Goal: Task Accomplishment & Management: Manage account settings

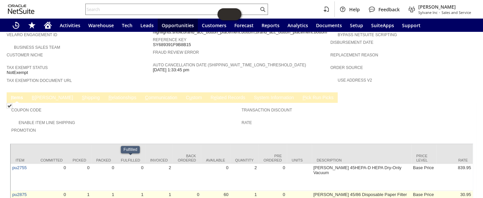
scroll to position [358, 0]
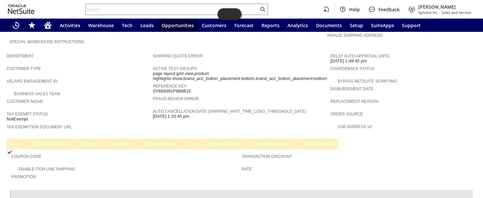
click at [144, 142] on link "C ommunication" at bounding box center [162, 145] width 36 height 6
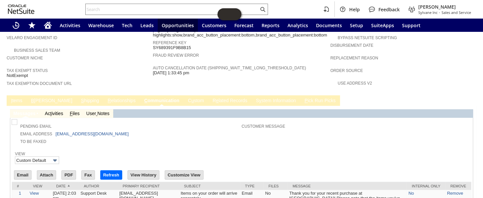
scroll to position [429, 0]
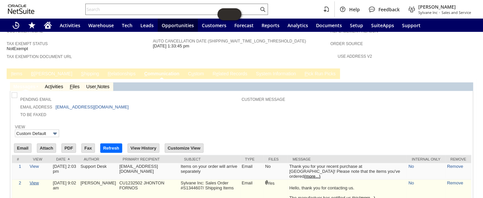
click at [35, 180] on link "View" at bounding box center [34, 182] width 9 height 5
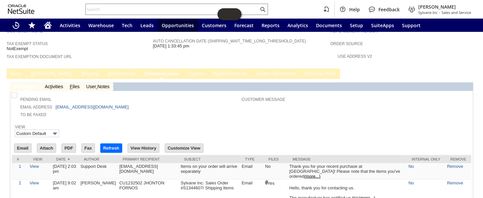
click at [331, 95] on div "Customer Message" at bounding box center [355, 101] width 226 height 12
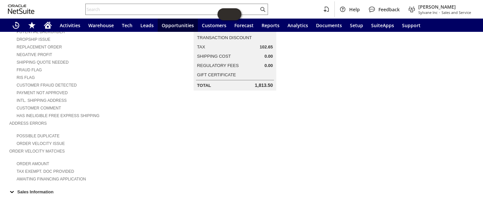
scroll to position [0, 0]
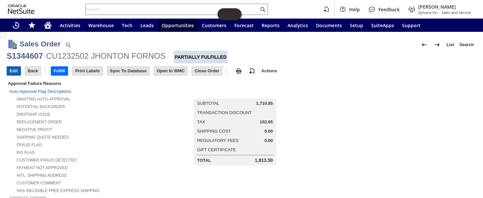
click at [12, 74] on input "Edit" at bounding box center [14, 71] width 14 height 9
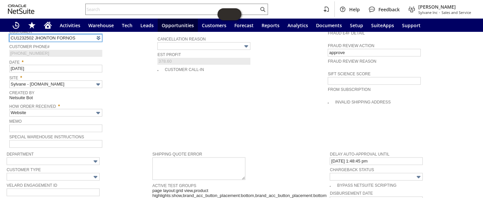
scroll to position [242, 0]
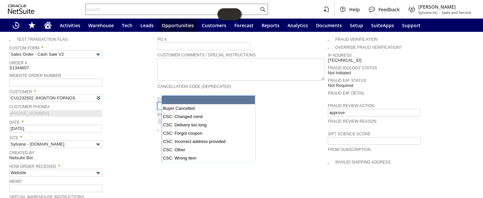
click at [217, 102] on input "text" at bounding box center [203, 106] width 93 height 8
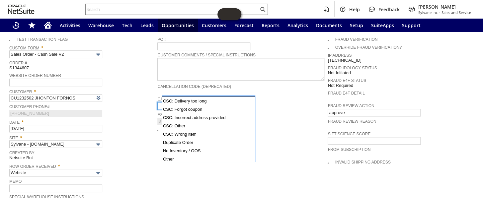
scroll to position [48, 0]
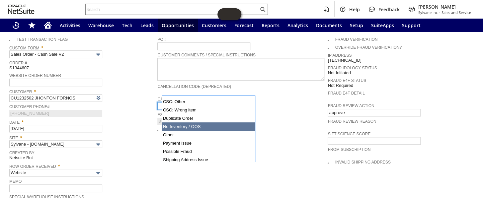
type input "No Inventory / OOS"
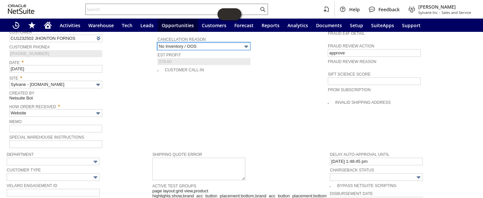
scroll to position [302, 0]
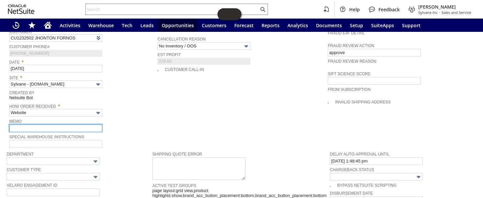
click at [43, 125] on input "text" at bounding box center [55, 129] width 93 height 8
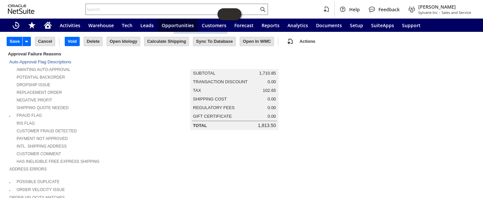
scroll to position [0, 0]
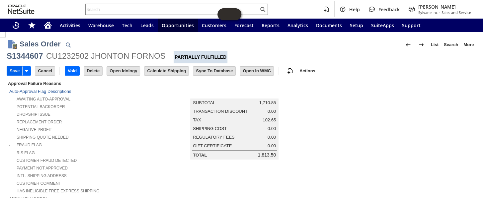
type input "vaccum out of stock"
click at [17, 73] on input "Save" at bounding box center [14, 71] width 15 height 9
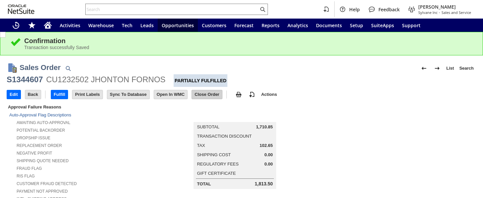
click at [214, 93] on input "Close Order" at bounding box center [207, 94] width 30 height 9
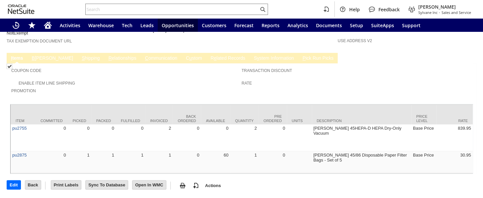
scroll to position [328, 0]
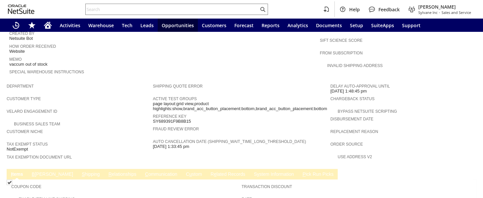
click at [214, 172] on span "e" at bounding box center [215, 174] width 3 height 5
click at [209, 172] on link "R e lated Records" at bounding box center [228, 175] width 38 height 6
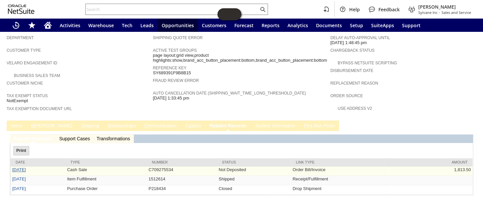
scroll to position [0, 0]
click at [18, 167] on link "8/6/2025" at bounding box center [19, 169] width 14 height 5
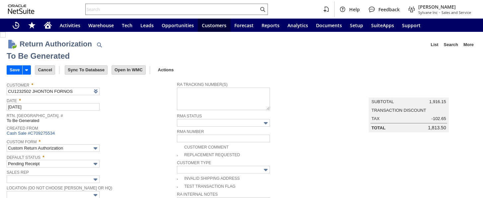
type input "Add"
type input "Copy Previous"
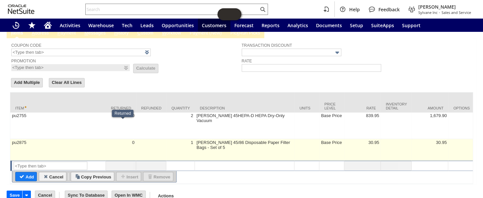
click at [120, 139] on td "0" at bounding box center [121, 150] width 30 height 22
type input "pu2875"
type input "OK"
type input "Make Copy"
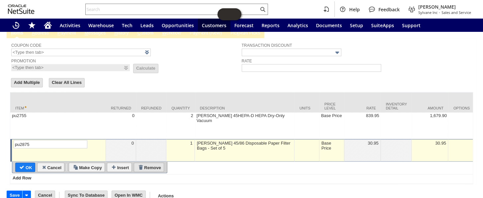
click at [150, 163] on input "Remove" at bounding box center [149, 167] width 30 height 9
type input "Add"
type input "Copy Previous"
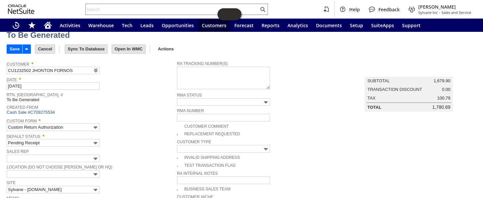
scroll to position [0, 0]
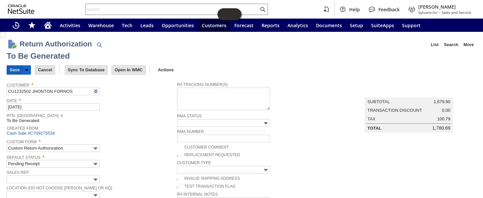
click at [11, 68] on input "Save" at bounding box center [14, 70] width 15 height 9
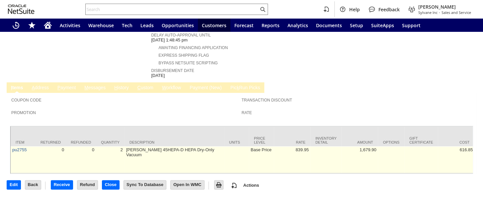
scroll to position [313, 0]
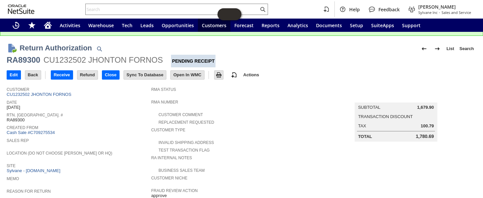
scroll to position [60, 0]
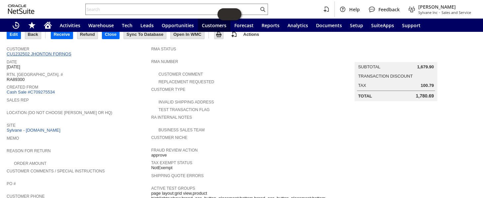
click at [61, 53] on link "CU1232502 JHONTON FORNOS" at bounding box center [40, 53] width 66 height 5
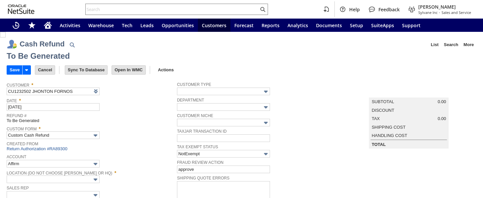
type input "Regions - Merchant 0414"
type input "Headquarters : Head...s : Pending Testing"
type input "Add"
type input "Copy Previous"
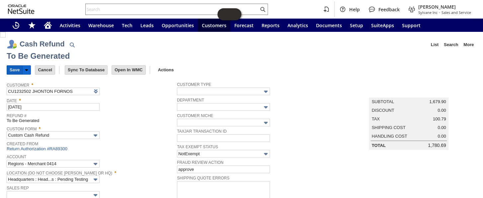
click at [16, 71] on input "Save" at bounding box center [14, 70] width 15 height 9
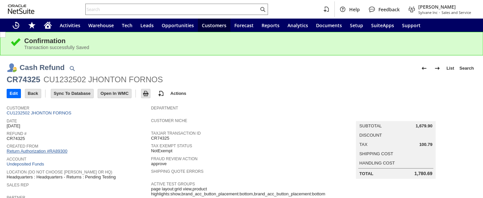
click at [41, 149] on link "Return Authorization #RA89300" at bounding box center [37, 151] width 61 height 5
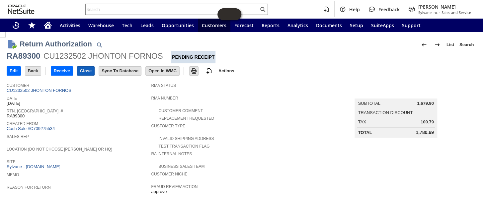
click at [86, 71] on input "Close" at bounding box center [85, 71] width 17 height 9
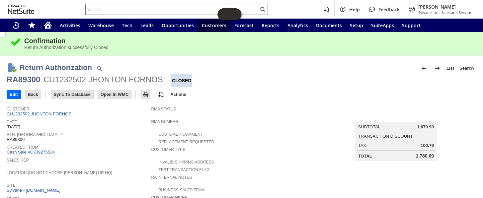
click at [161, 7] on input "text" at bounding box center [172, 9] width 173 height 8
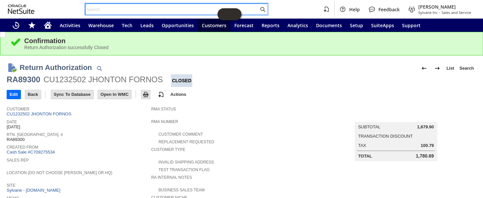
paste input "S1345499"
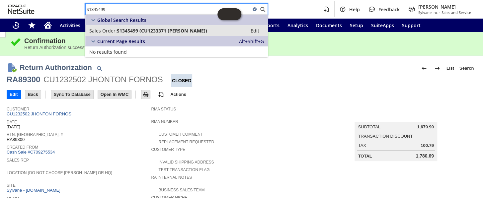
type input "S1345499"
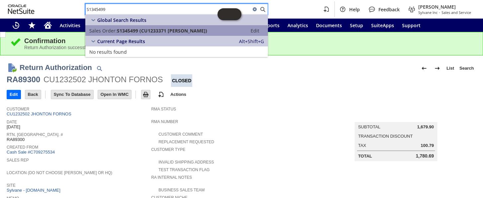
click at [136, 30] on span "S1345499 (CU1233371 Kahleen Brill)" at bounding box center [162, 31] width 90 height 6
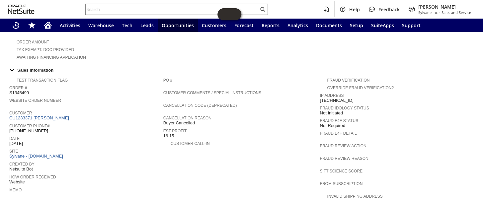
scroll to position [196, 0]
click at [40, 116] on link "CU1233371 [PERSON_NAME]" at bounding box center [39, 118] width 61 height 5
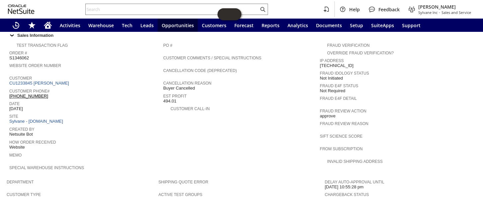
scroll to position [232, 0]
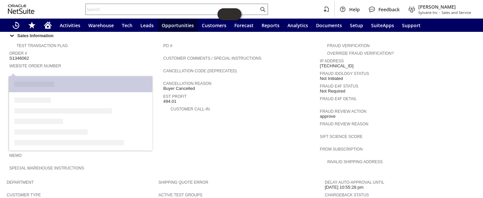
click at [58, 81] on link "CU1233845 [PERSON_NAME]" at bounding box center [39, 83] width 61 height 5
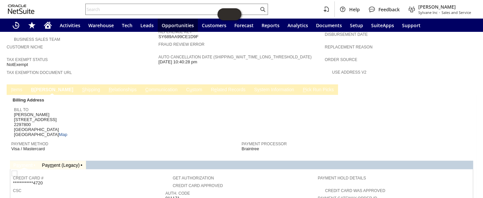
scroll to position [352, 0]
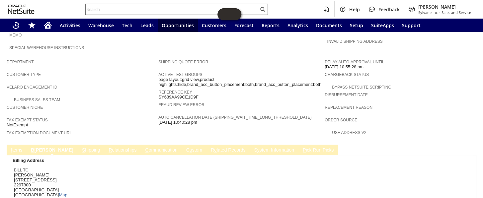
click at [156, 7] on input "text" at bounding box center [172, 9] width 173 height 8
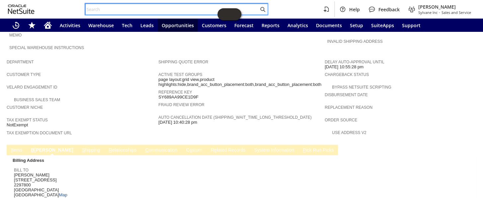
paste input "S1347461"
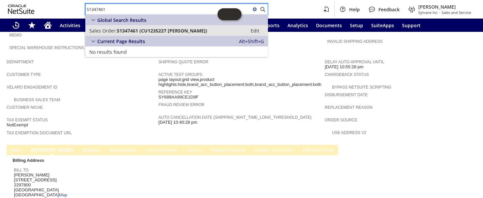
type input "S1347461"
click at [123, 30] on span "S1347461 (CU1235227 Alex Dankulich)" at bounding box center [162, 31] width 90 height 6
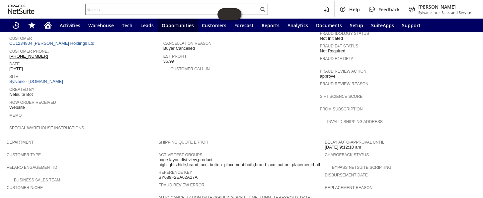
scroll to position [362, 0]
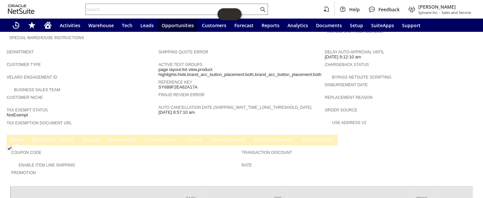
click at [35, 138] on link "B [PERSON_NAME]" at bounding box center [52, 141] width 45 height 6
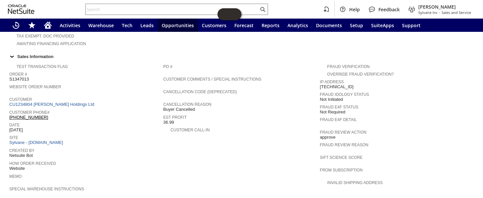
scroll to position [181, 0]
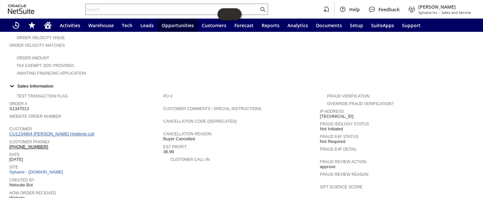
click at [54, 132] on link "CU1234804 [PERSON_NAME] Holdings Ltd" at bounding box center [52, 134] width 87 height 5
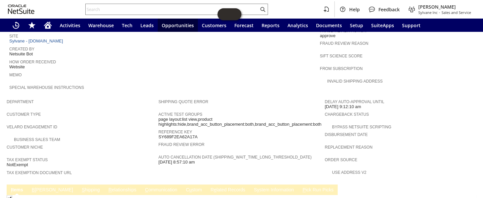
scroll to position [403, 0]
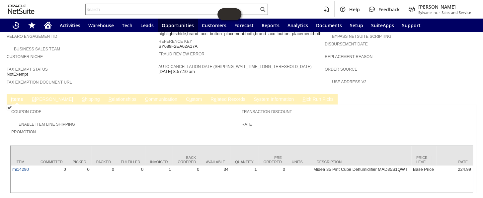
click at [42, 97] on link "B [PERSON_NAME]" at bounding box center [52, 100] width 45 height 6
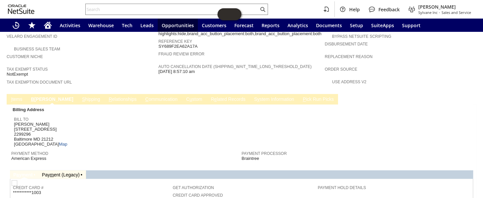
click at [209, 97] on link "R e lated Records" at bounding box center [228, 100] width 38 height 6
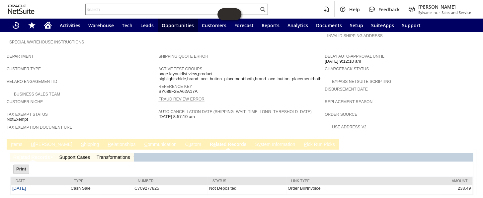
scroll to position [0, 0]
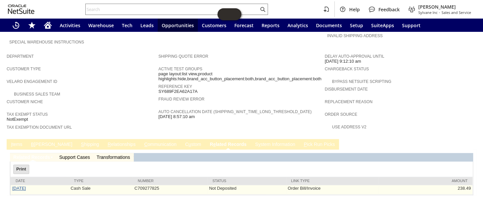
click at [23, 186] on link "[DATE]" at bounding box center [19, 188] width 14 height 5
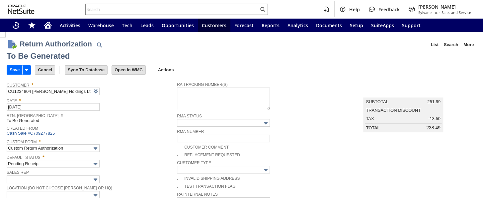
type input "Add"
type input "Copy Previous"
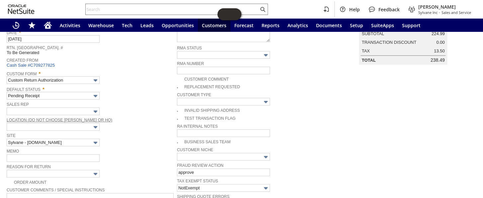
scroll to position [98, 0]
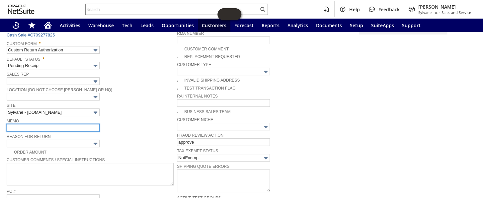
click at [32, 124] on input "text" at bounding box center [53, 128] width 93 height 8
type input "item nver shipped customer canceld"
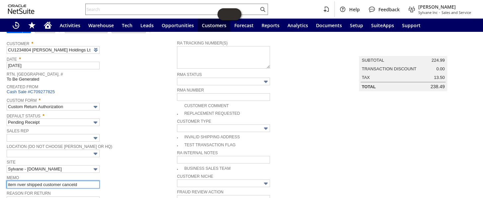
scroll to position [0, 0]
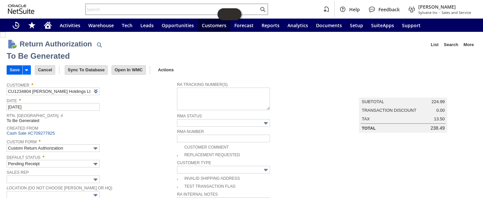
click at [15, 71] on input "Save" at bounding box center [14, 70] width 15 height 9
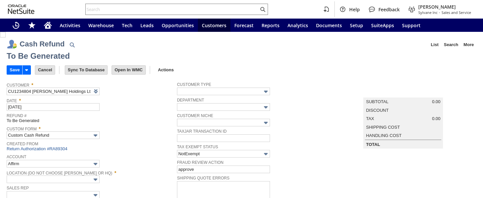
type input "Regions - Merchant 0414"
type input "Headquarters : Head...s : Pending Testing"
type input "Add"
type input "Copy Previous"
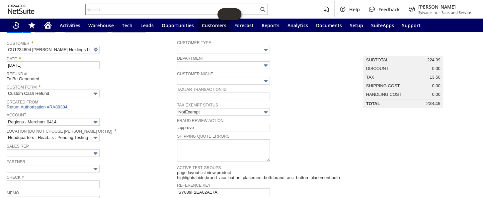
scroll to position [24, 0]
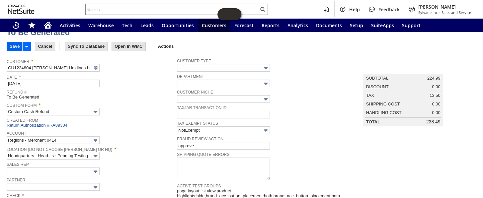
click at [14, 47] on input "Save" at bounding box center [14, 46] width 15 height 9
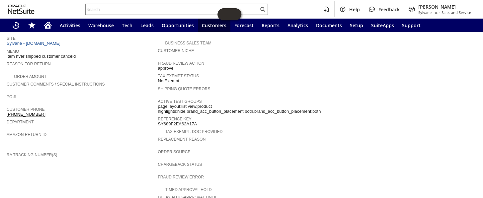
scroll to position [33, 0]
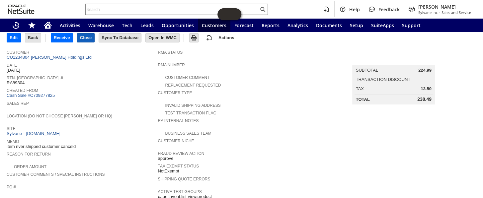
click at [86, 41] on input "Close" at bounding box center [85, 38] width 17 height 9
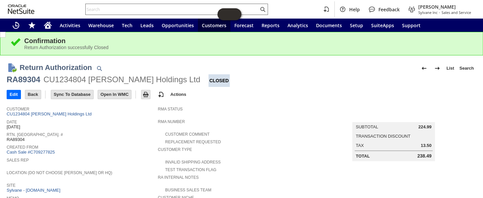
click at [119, 5] on div at bounding box center [176, 9] width 183 height 11
click at [119, 7] on input "text" at bounding box center [172, 9] width 173 height 8
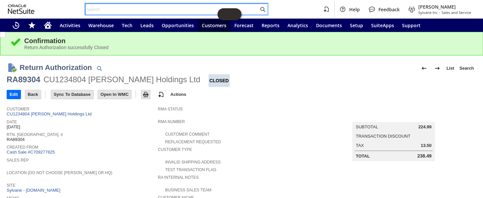
paste input "P218668"
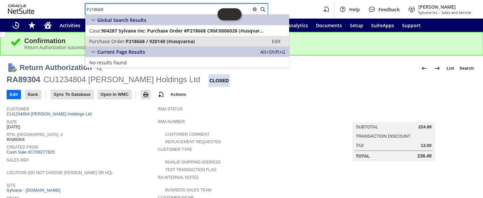
type input "P218668"
click at [133, 41] on span "P218668 / 920140 (Husqvarna)" at bounding box center [160, 41] width 69 height 6
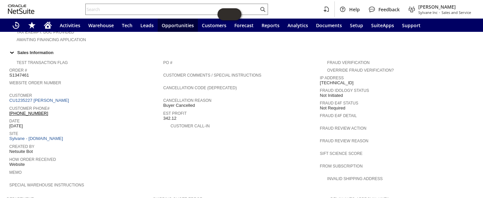
scroll to position [211, 0]
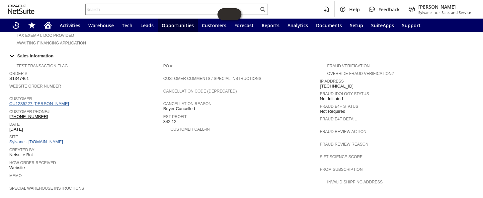
click at [58, 101] on link "CU1235227 Alex Dankulich" at bounding box center [39, 103] width 61 height 5
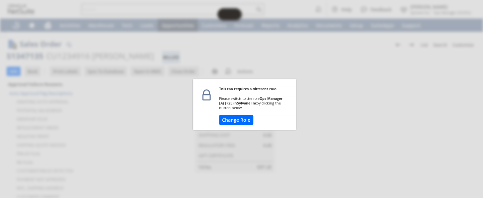
scroll to position [242, 0]
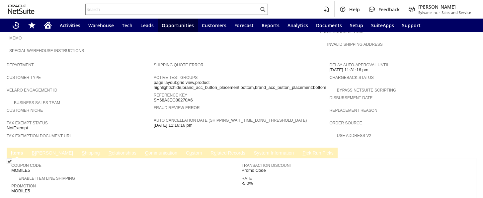
scroll to position [362, 0]
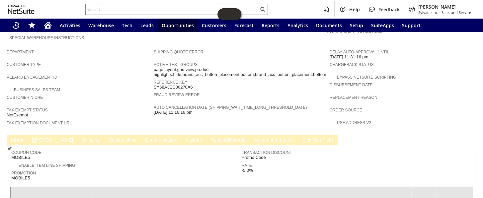
click at [42, 138] on link "B illing" at bounding box center [52, 141] width 45 height 6
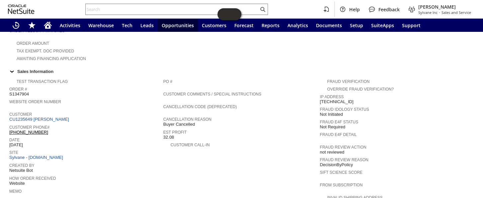
scroll to position [181, 0]
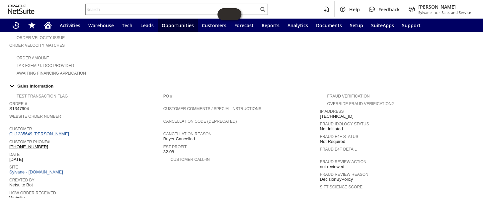
click at [42, 132] on link "CU1235649 [PERSON_NAME]" at bounding box center [39, 134] width 61 height 5
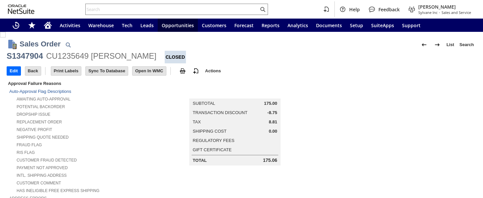
scroll to position [242, 0]
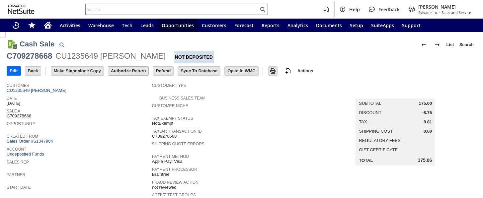
click at [131, 71] on input "Authorize Return" at bounding box center [128, 71] width 40 height 9
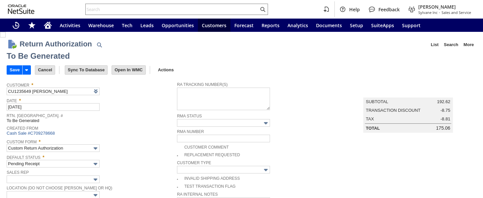
type input "Add"
type input "Copy Previous"
click at [10, 68] on input "Save" at bounding box center [14, 70] width 15 height 9
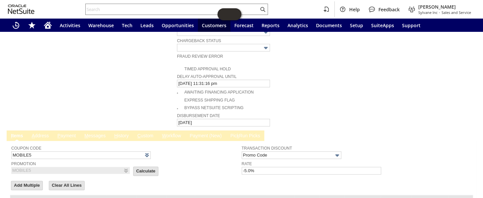
scroll to position [332, 0]
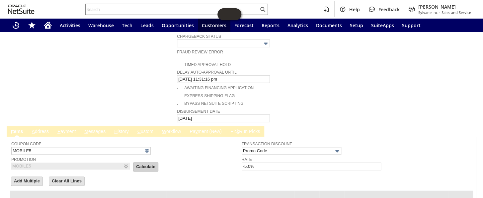
click at [134, 163] on input "Calculate" at bounding box center [146, 167] width 25 height 9
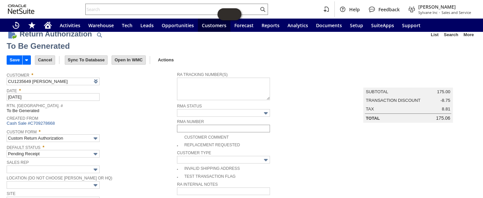
scroll to position [0, 0]
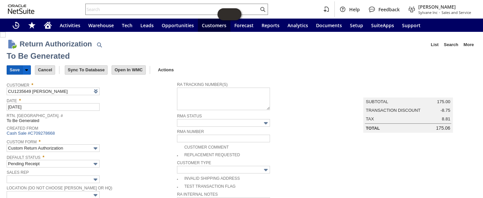
click at [14, 71] on input "Save" at bounding box center [14, 70] width 15 height 9
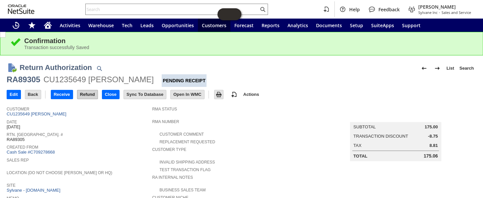
click at [89, 92] on input "Refund" at bounding box center [87, 94] width 20 height 9
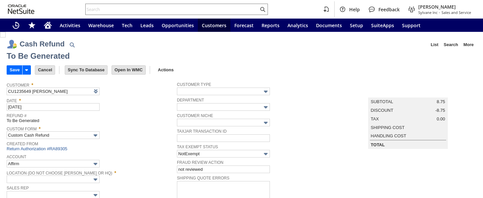
type input "Undeposited Funds"
type input "Headquarters : Head...s : Pending Testing"
type input "MOBILE5"
type input "-5.0%"
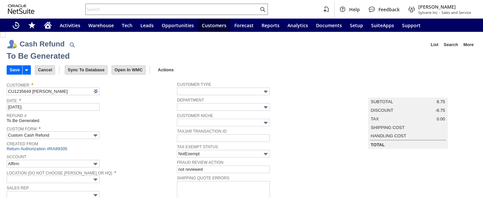
type input "Add"
type input "Copy Previous"
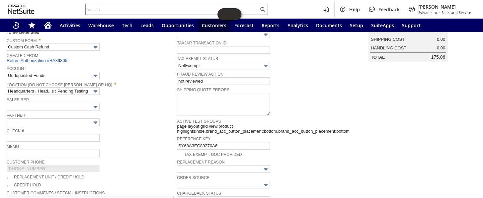
scroll to position [19, 0]
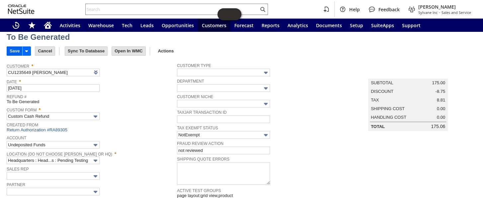
click at [8, 49] on input "Save" at bounding box center [14, 51] width 15 height 9
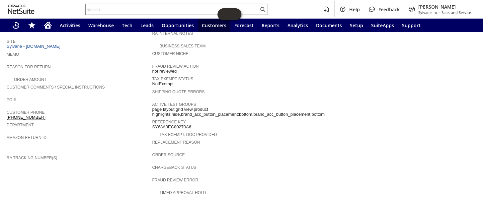
scroll to position [30, 0]
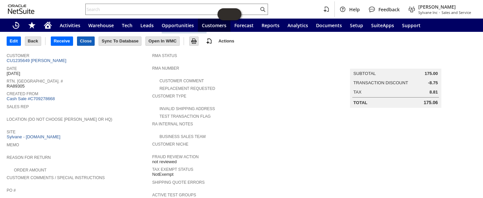
click at [84, 39] on input "Close" at bounding box center [85, 41] width 17 height 9
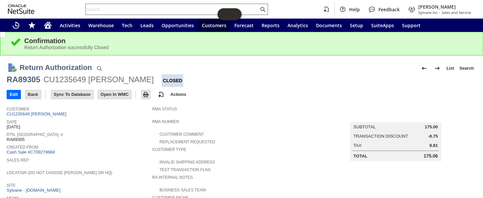
click at [153, 13] on div at bounding box center [176, 9] width 183 height 11
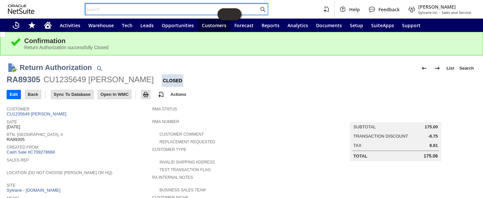
click at [153, 8] on input "text" at bounding box center [172, 9] width 173 height 8
paste input "P218434"
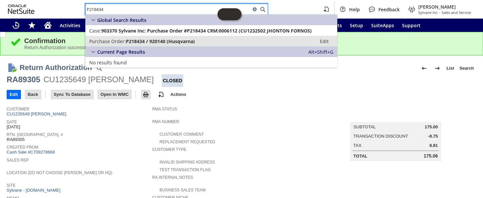
type input "P218434"
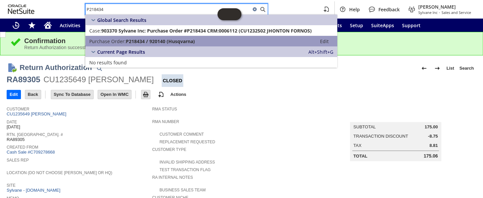
click at [147, 43] on span "P218434 / 920140 (Husqvarna)" at bounding box center [160, 41] width 69 height 6
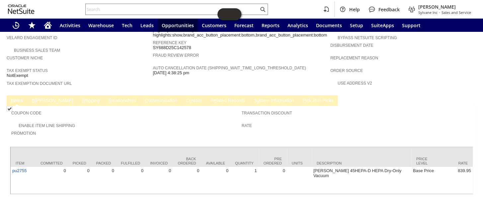
scroll to position [387, 0]
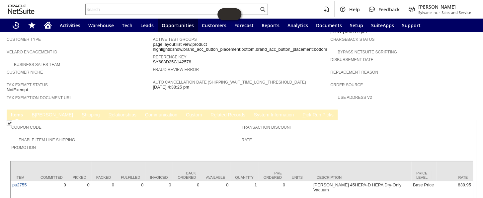
click at [37, 112] on link "B [PERSON_NAME]" at bounding box center [52, 115] width 45 height 6
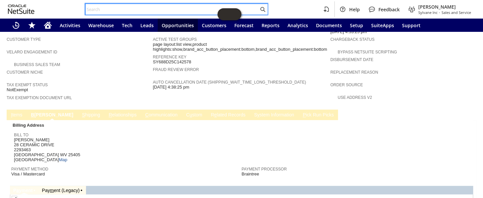
click at [133, 11] on input "text" at bounding box center [172, 9] width 173 height 8
paste input "P218296"
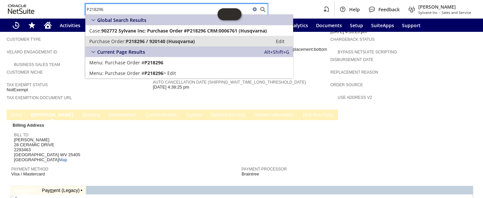
type input "P218296"
click at [143, 43] on span "P218296 / 920140 (Husqvarna)" at bounding box center [160, 41] width 69 height 6
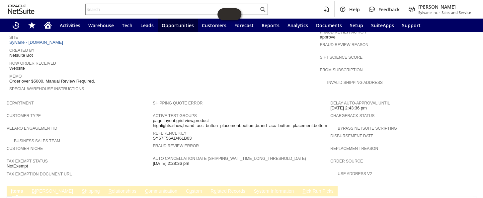
scroll to position [309, 0]
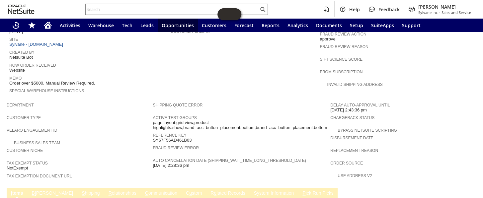
click at [144, 191] on link "C ommunication" at bounding box center [162, 194] width 36 height 6
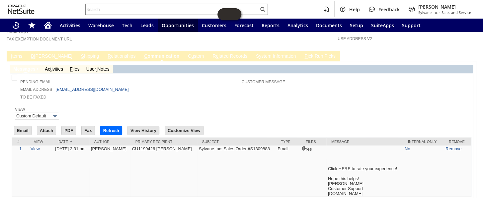
scroll to position [447, 0]
click at [46, 23] on icon "Home" at bounding box center [48, 25] width 8 height 8
